Goal: Submit feedback/report problem: Submit feedback/report problem

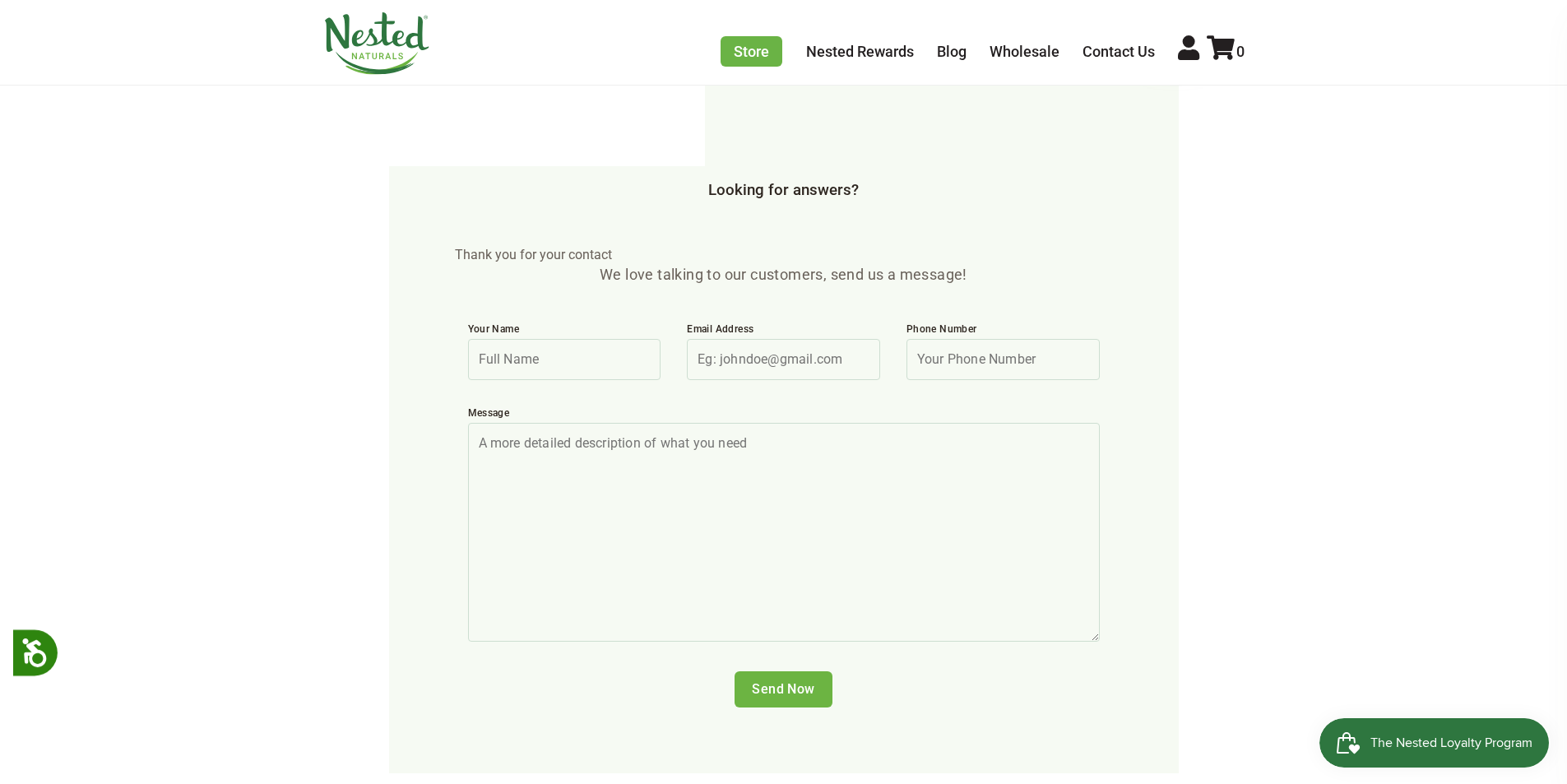
drag, startPoint x: 549, startPoint y: 304, endPoint x: 573, endPoint y: 315, distance: 26.4
click at [549, 338] on input "Your Name" at bounding box center [565, 359] width 194 height 41
click at [561, 338] on input "Your Name" at bounding box center [565, 359] width 194 height 41
type input "[PERSON_NAME] Le"
type input "[EMAIL_ADDRESS][DOMAIN_NAME]"
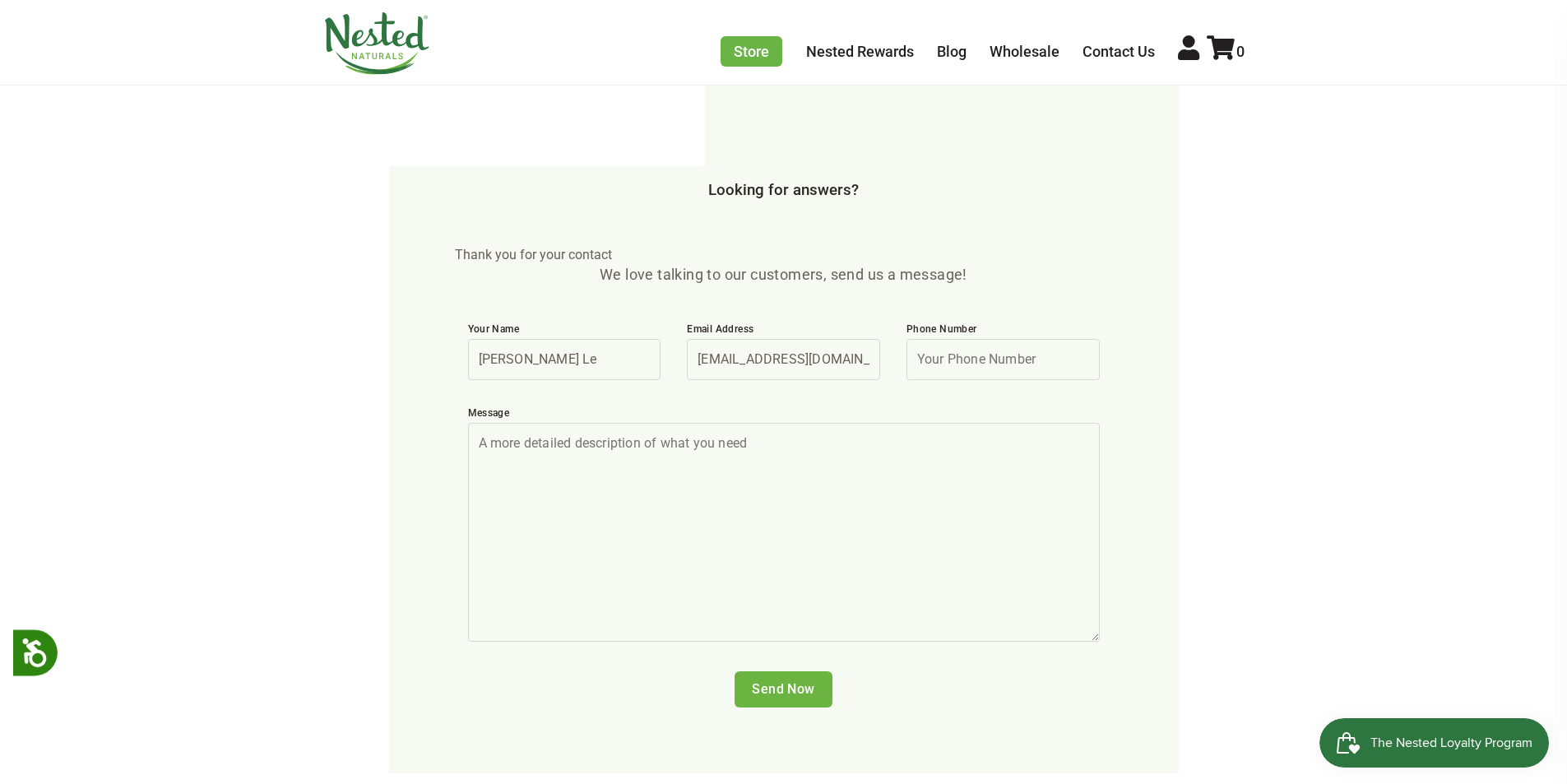
type input "8567962719"
drag, startPoint x: 736, startPoint y: 434, endPoint x: 630, endPoint y: 379, distance: 119.4
click at [731, 433] on textarea "Message" at bounding box center [784, 531] width 632 height 218
paste textarea "Hi XYZ Brand, I wanted to follow up on my previous message regarding becoming a…"
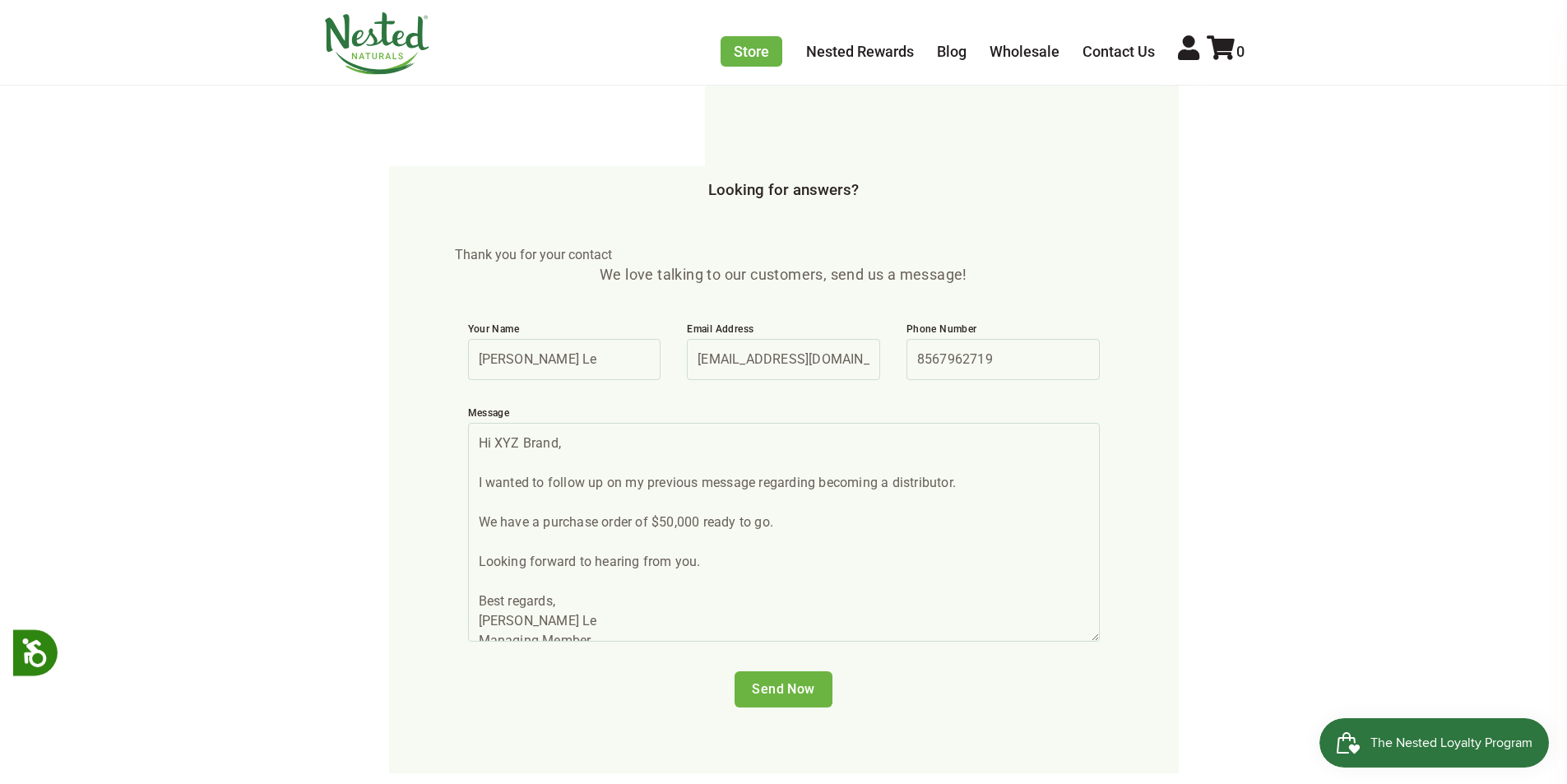
click at [541, 422] on textarea "Hi XYZ Brand, I wanted to follow up on my previous message regarding becoming a…" at bounding box center [784, 531] width 632 height 218
paste textarea "Nested Natural"
type textarea "Hi Nested Naturals, I wanted to follow up on my previous message regarding beco…"
click at [765, 671] on input "Send Now" at bounding box center [784, 689] width 98 height 36
